Goal: Task Accomplishment & Management: Use online tool/utility

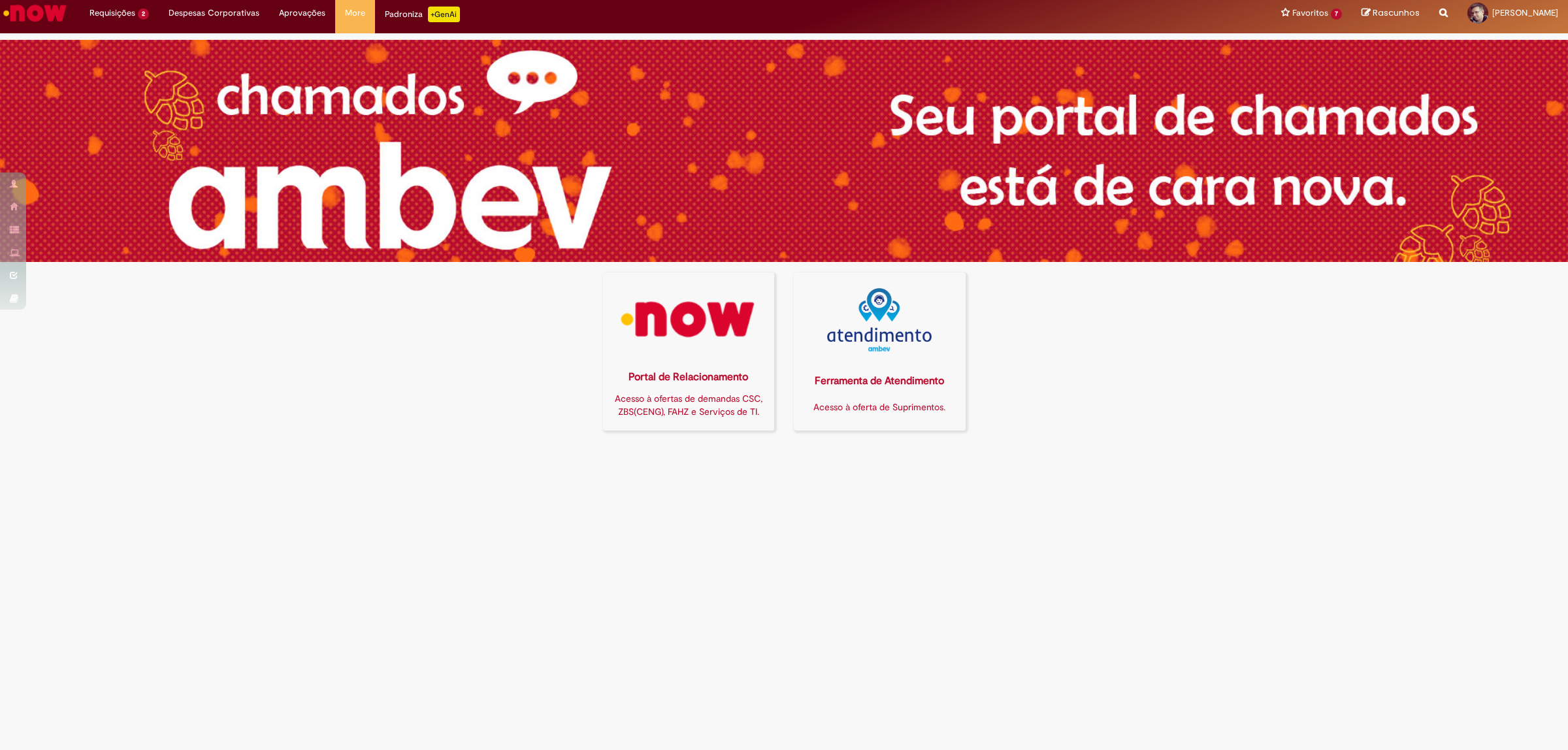
click at [689, 326] on img at bounding box center [689, 320] width 155 height 63
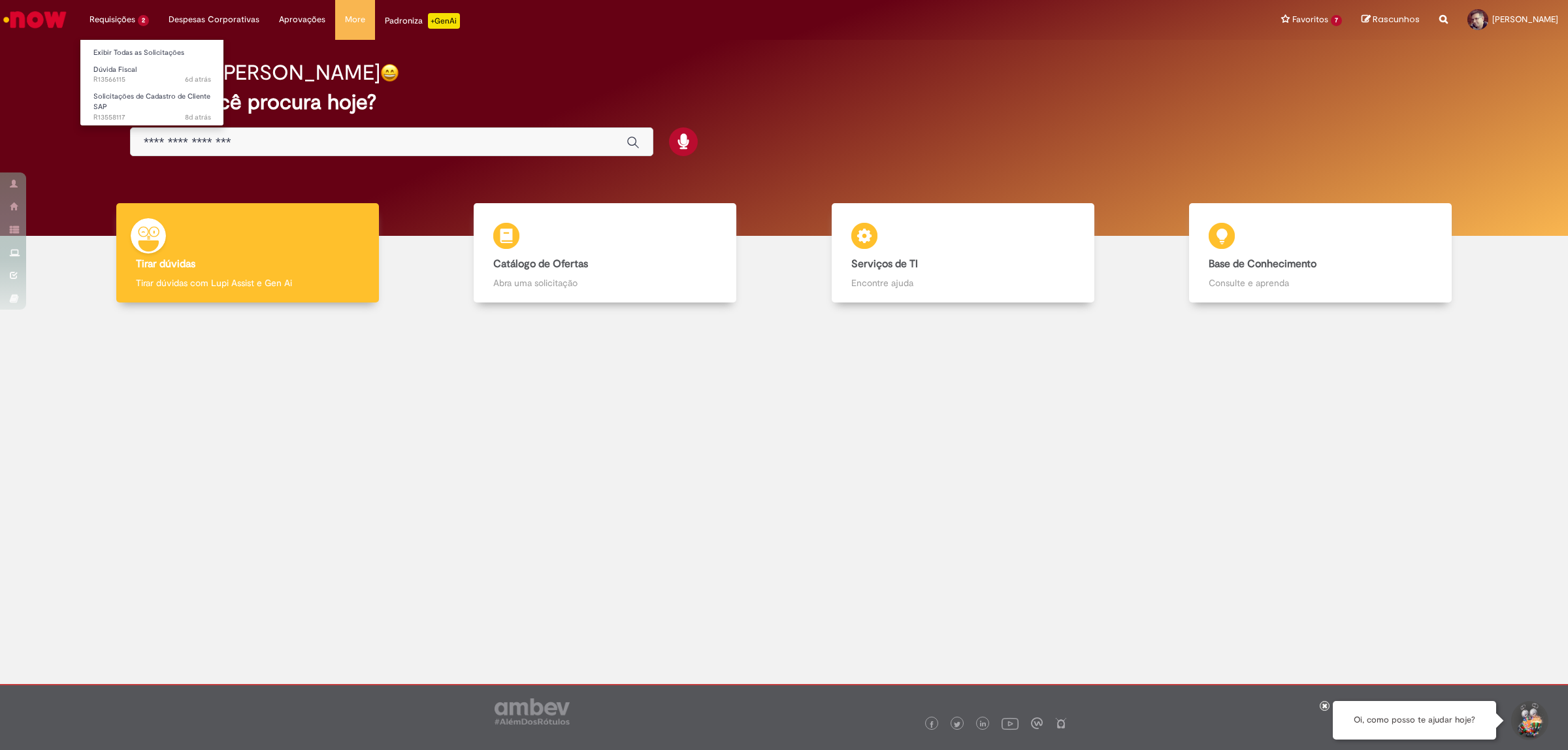
click at [112, 21] on li "Requisições 2 Exibir Todas as Solicitações Dúvida Fiscal 6d atrás 6 dias atrás …" at bounding box center [119, 20] width 79 height 39
click at [114, 60] on li "Dúvida Fiscal 6d atrás 6 dias atrás R13566115" at bounding box center [152, 73] width 144 height 27
click at [102, 74] on span "6d atrás 6 dias atrás R13566115" at bounding box center [153, 79] width 118 height 11
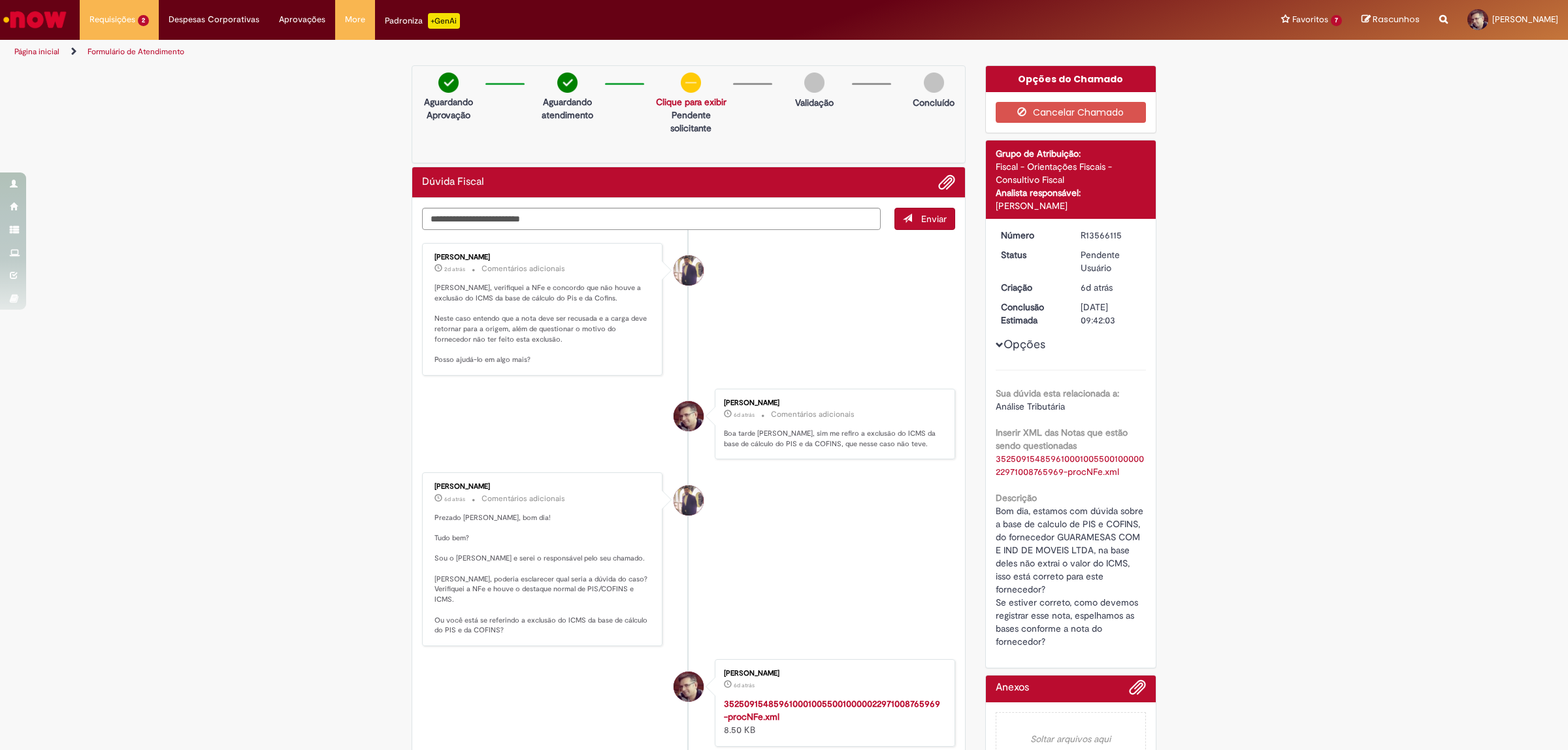
click at [180, 243] on div "Verificar Código de Barras Aguardando Aprovação Aguardando atendimento Solicita…" at bounding box center [784, 485] width 1568 height 840
